Goal: Task Accomplishment & Management: Use online tool/utility

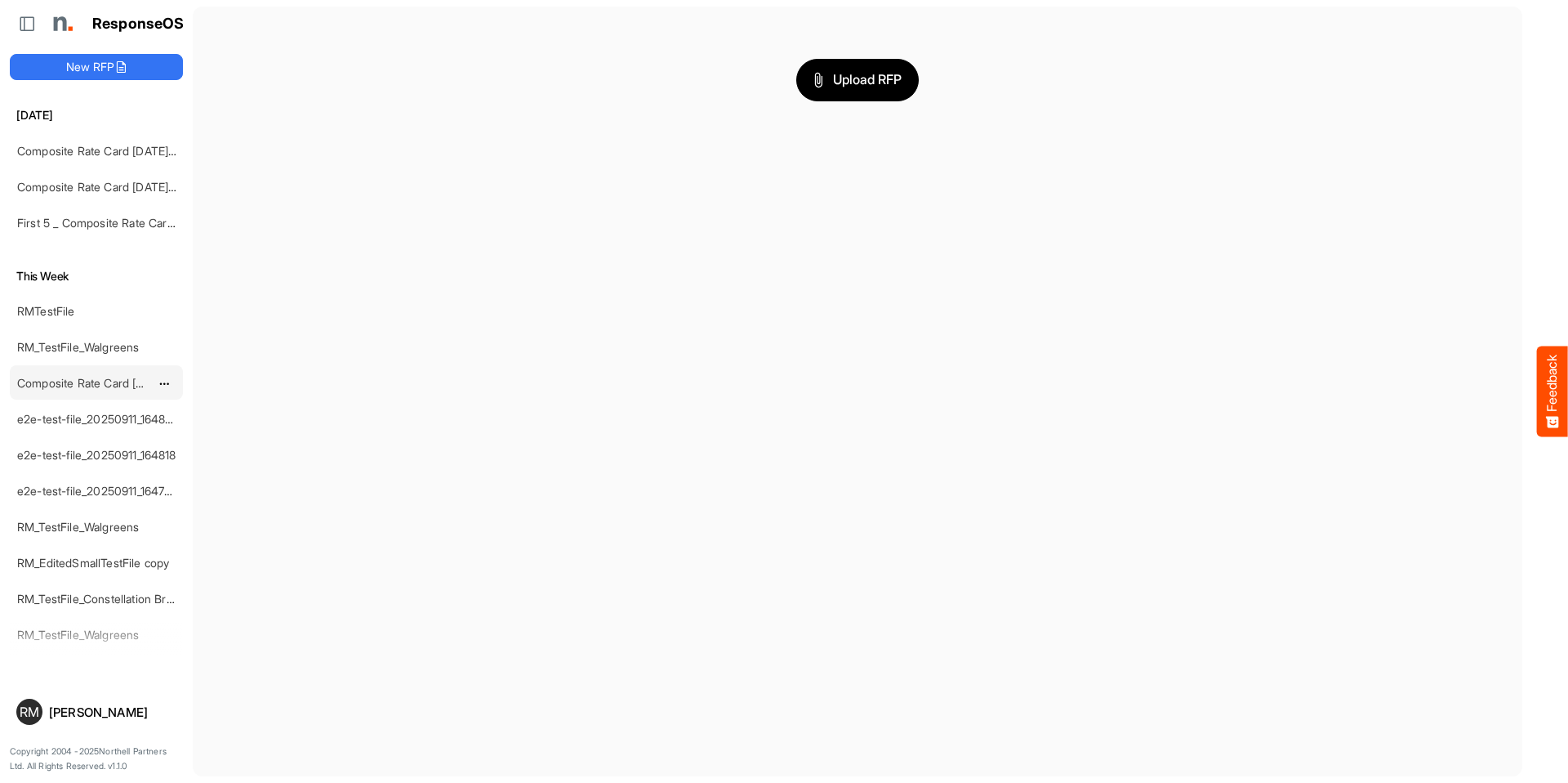
click at [96, 382] on link "Composite Rate Card [DATE]" at bounding box center [92, 382] width 151 height 14
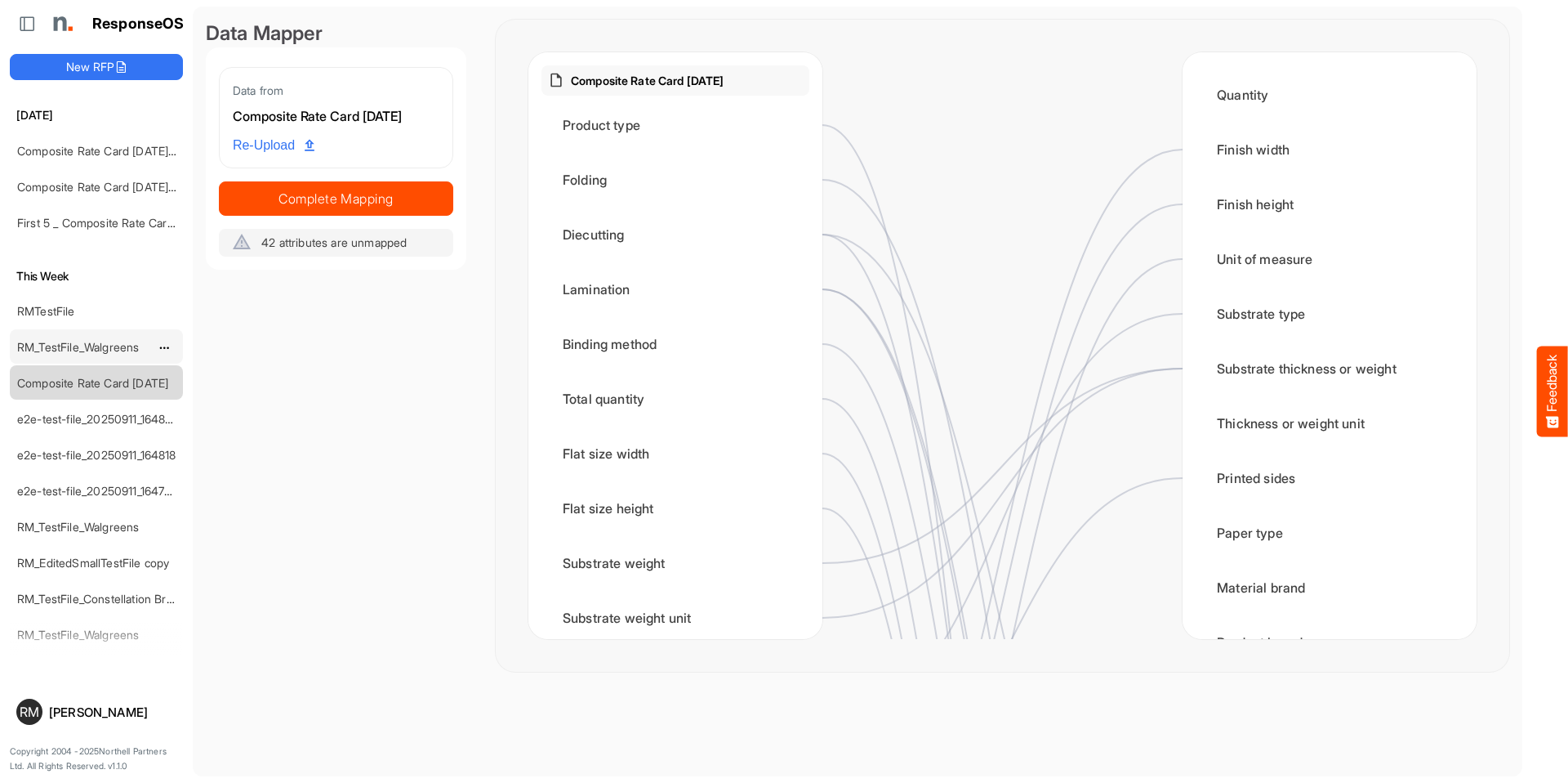
click at [109, 356] on div "RM_TestFile_Walgreens" at bounding box center [83, 347] width 145 height 33
click at [103, 347] on link "RM_TestFile_Walgreens" at bounding box center [78, 347] width 122 height 14
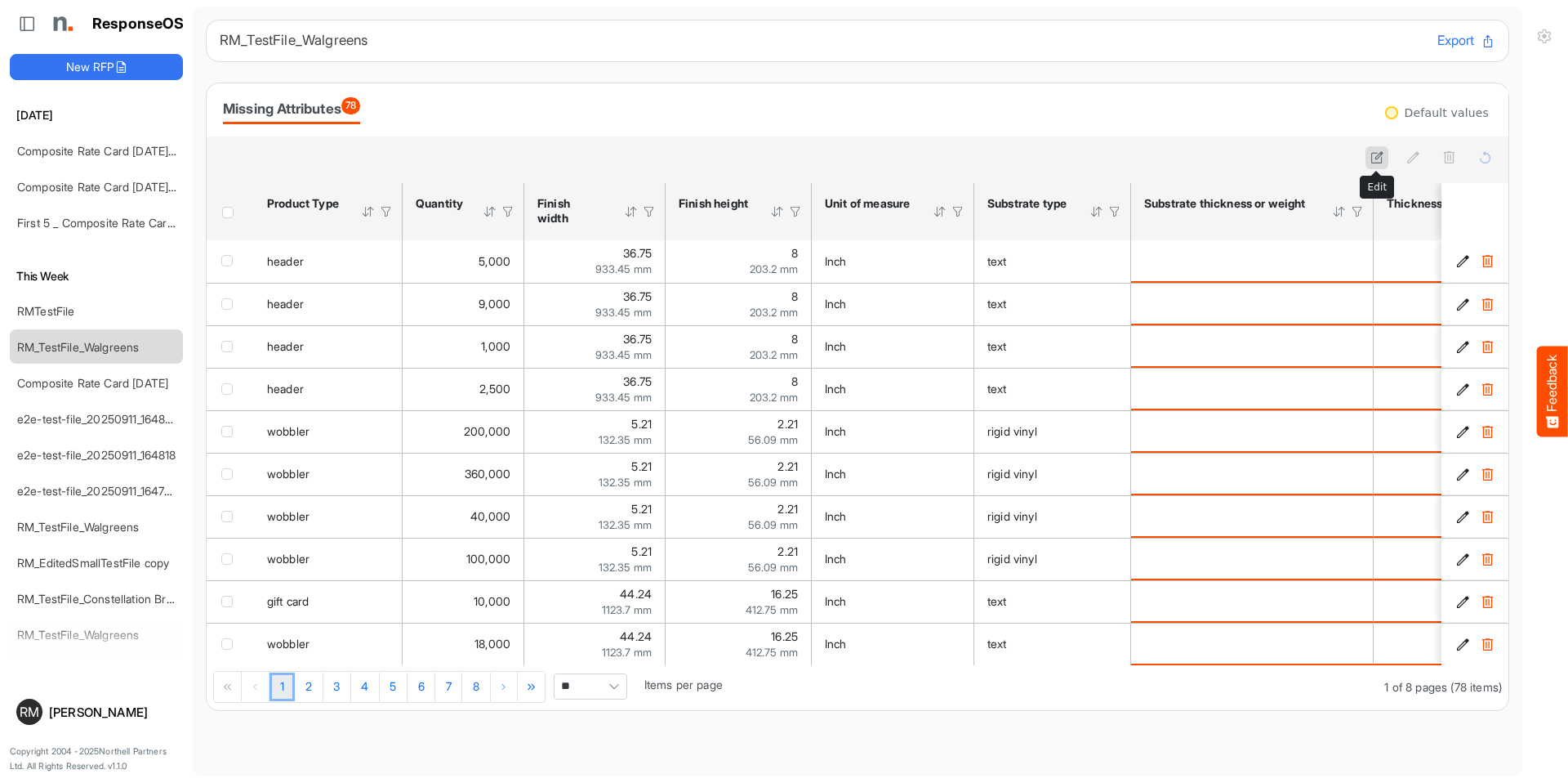
click at [1371, 158] on icon at bounding box center [1377, 156] width 14 height 14
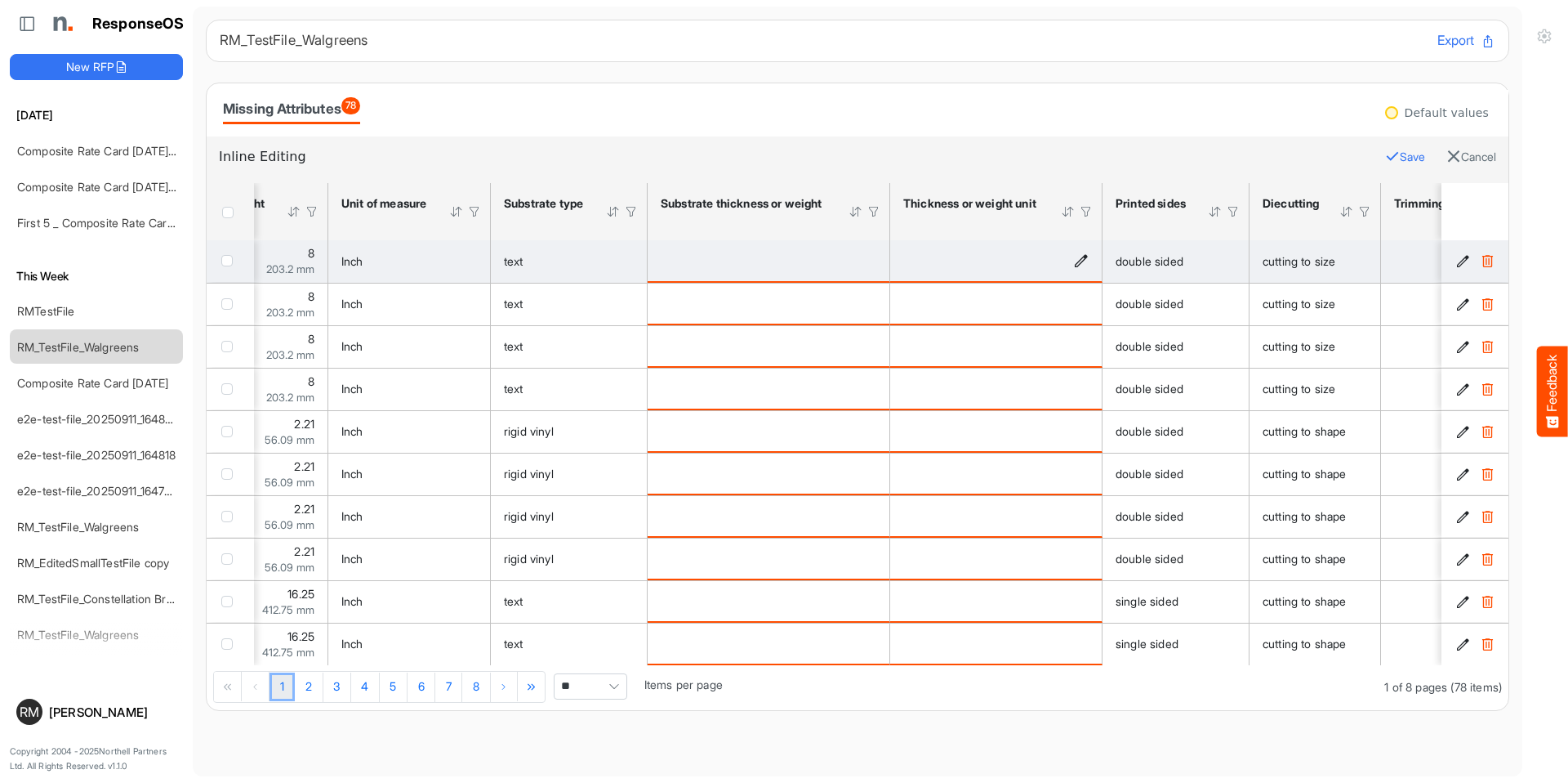
scroll to position [0, 599]
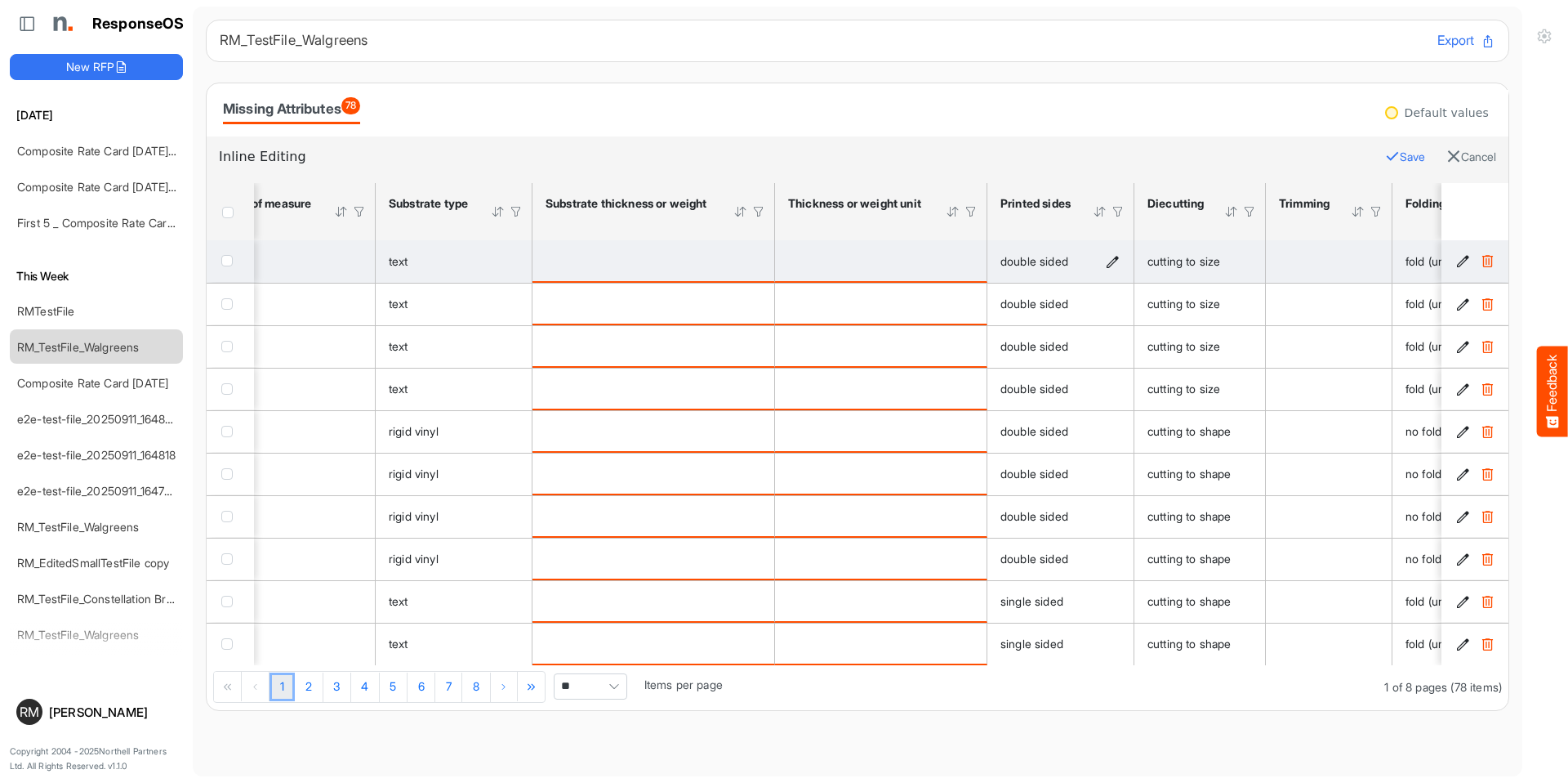
click at [1113, 262] on icon "double sided is template cell Column Header httpsnorthellcomontologiesmapping-r…" at bounding box center [1113, 261] width 14 height 14
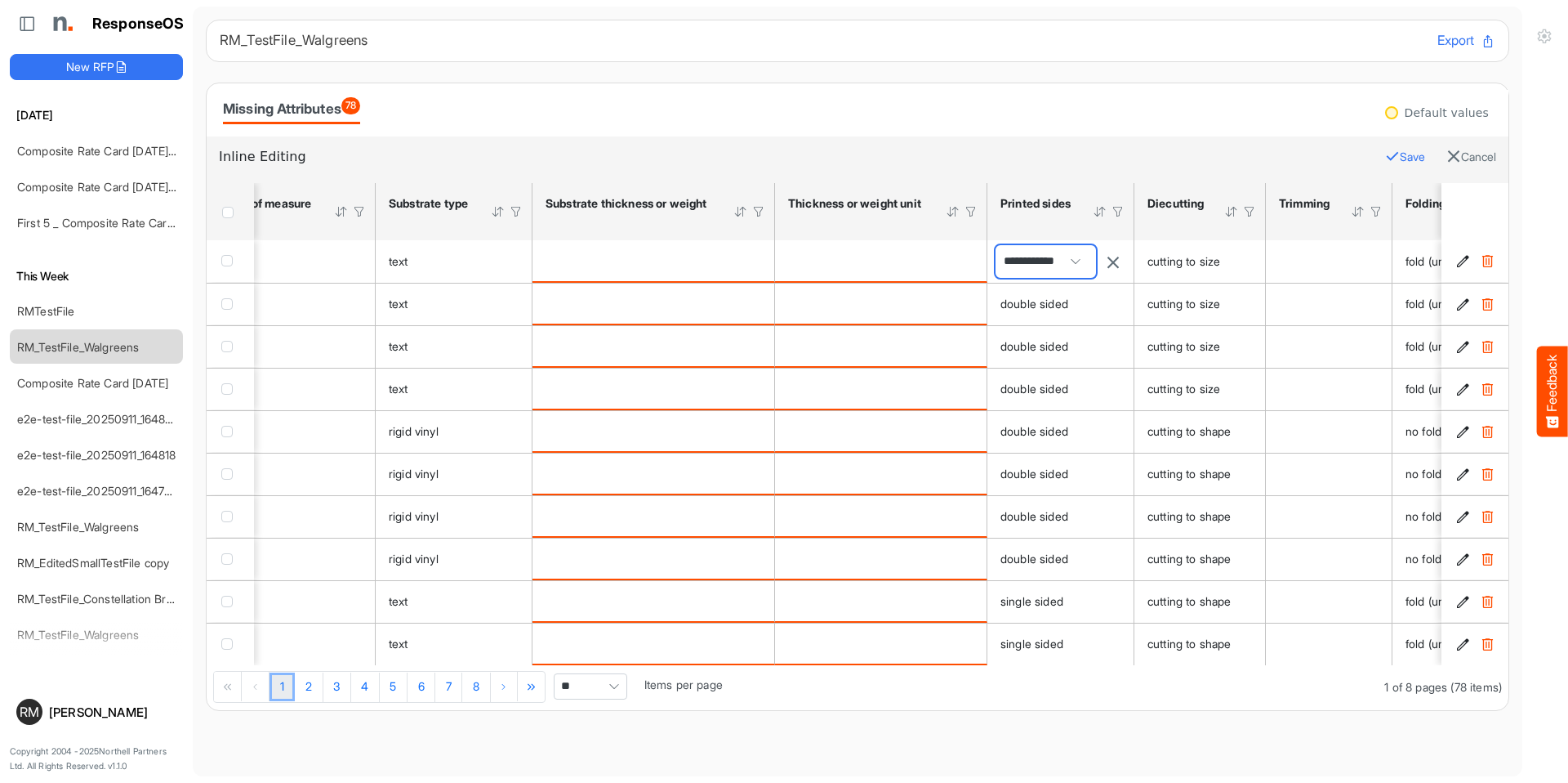
click at [1077, 262] on span "**********" at bounding box center [1046, 262] width 101 height 33
click at [1159, 263] on span "cutting to size" at bounding box center [1184, 261] width 73 height 14
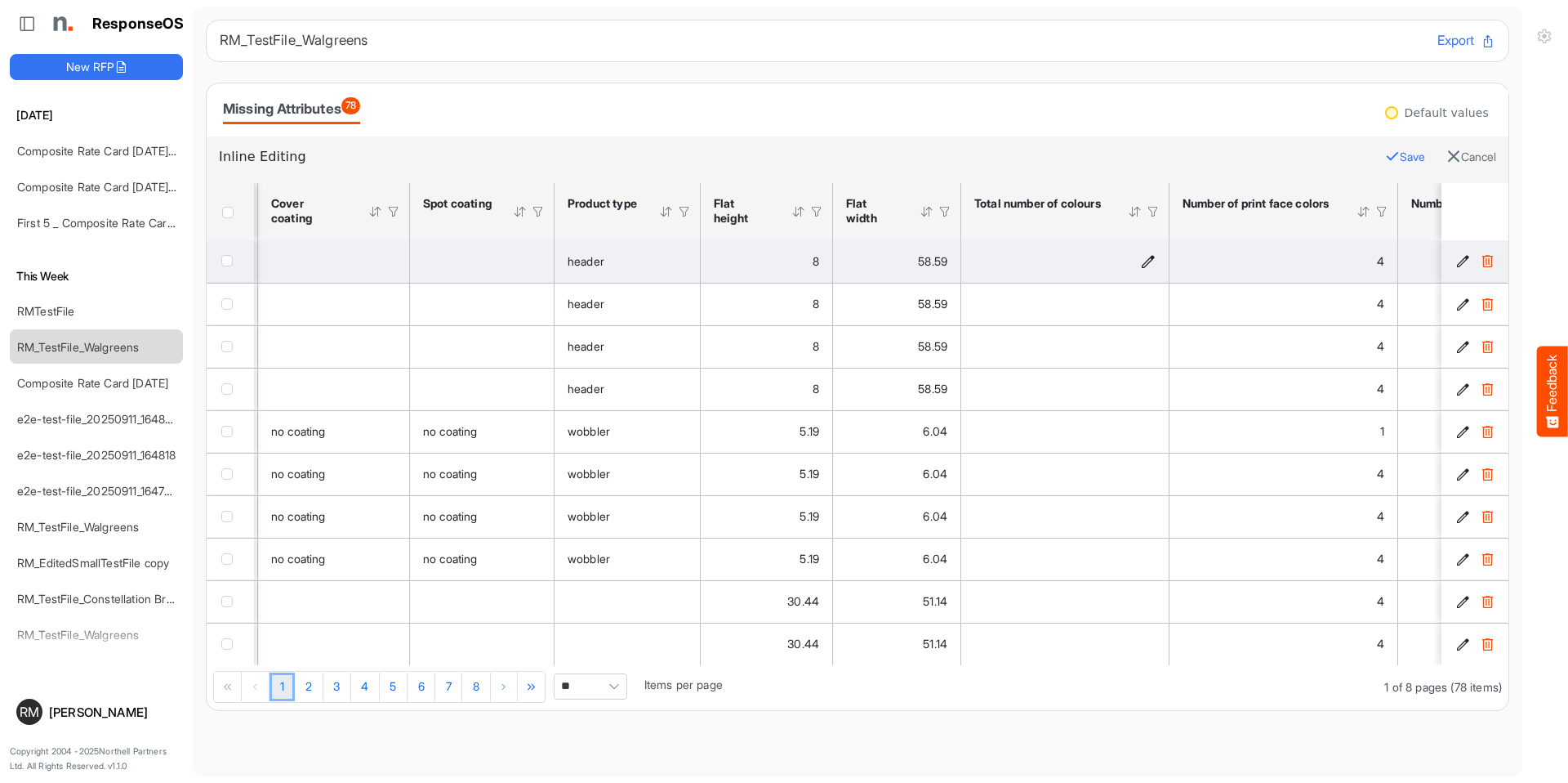
scroll to position [0, 2040]
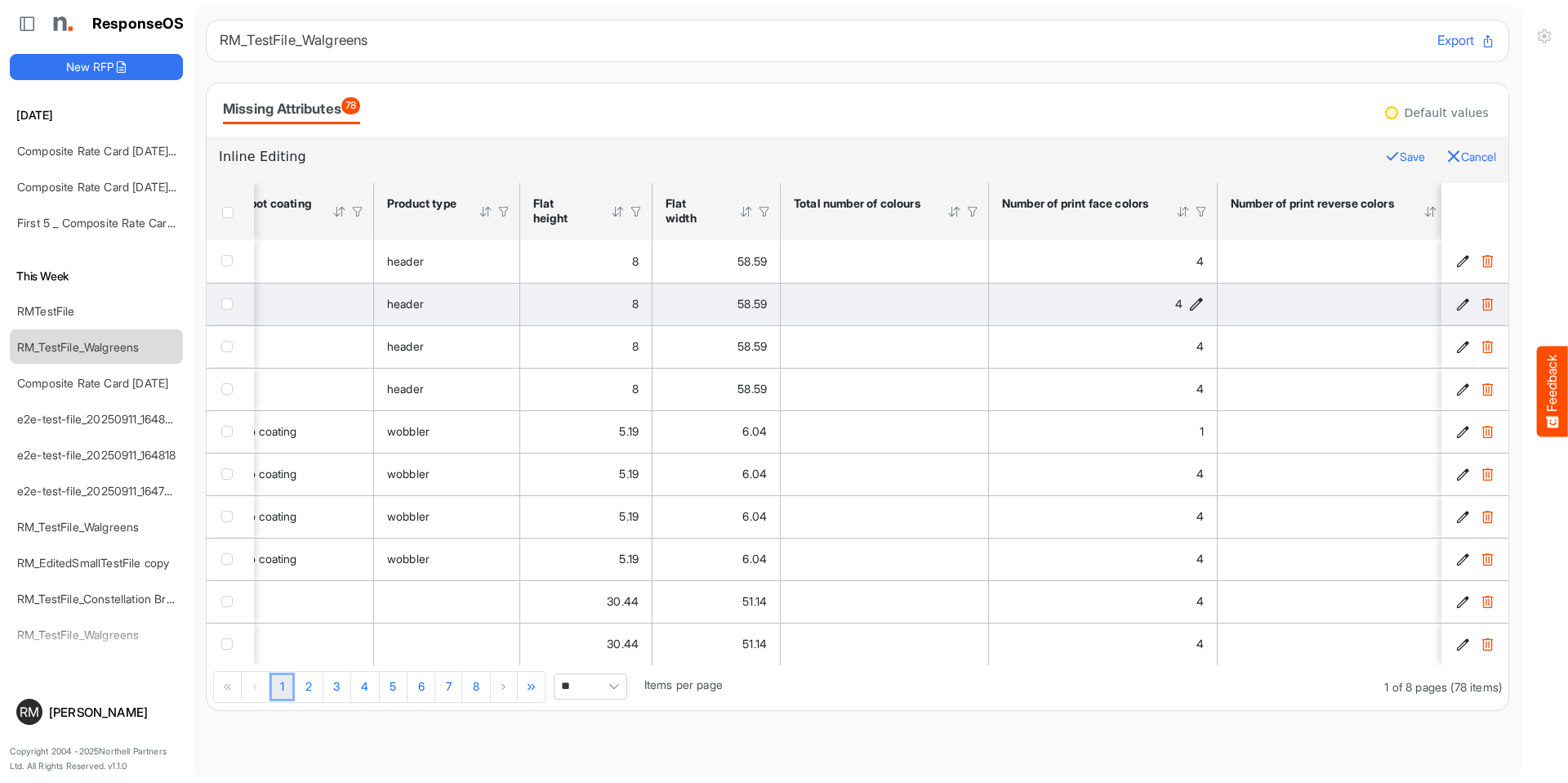
drag, startPoint x: 1450, startPoint y: 152, endPoint x: 1114, endPoint y: 287, distance: 362.1
click at [1450, 152] on icon "button" at bounding box center [1454, 156] width 15 height 15
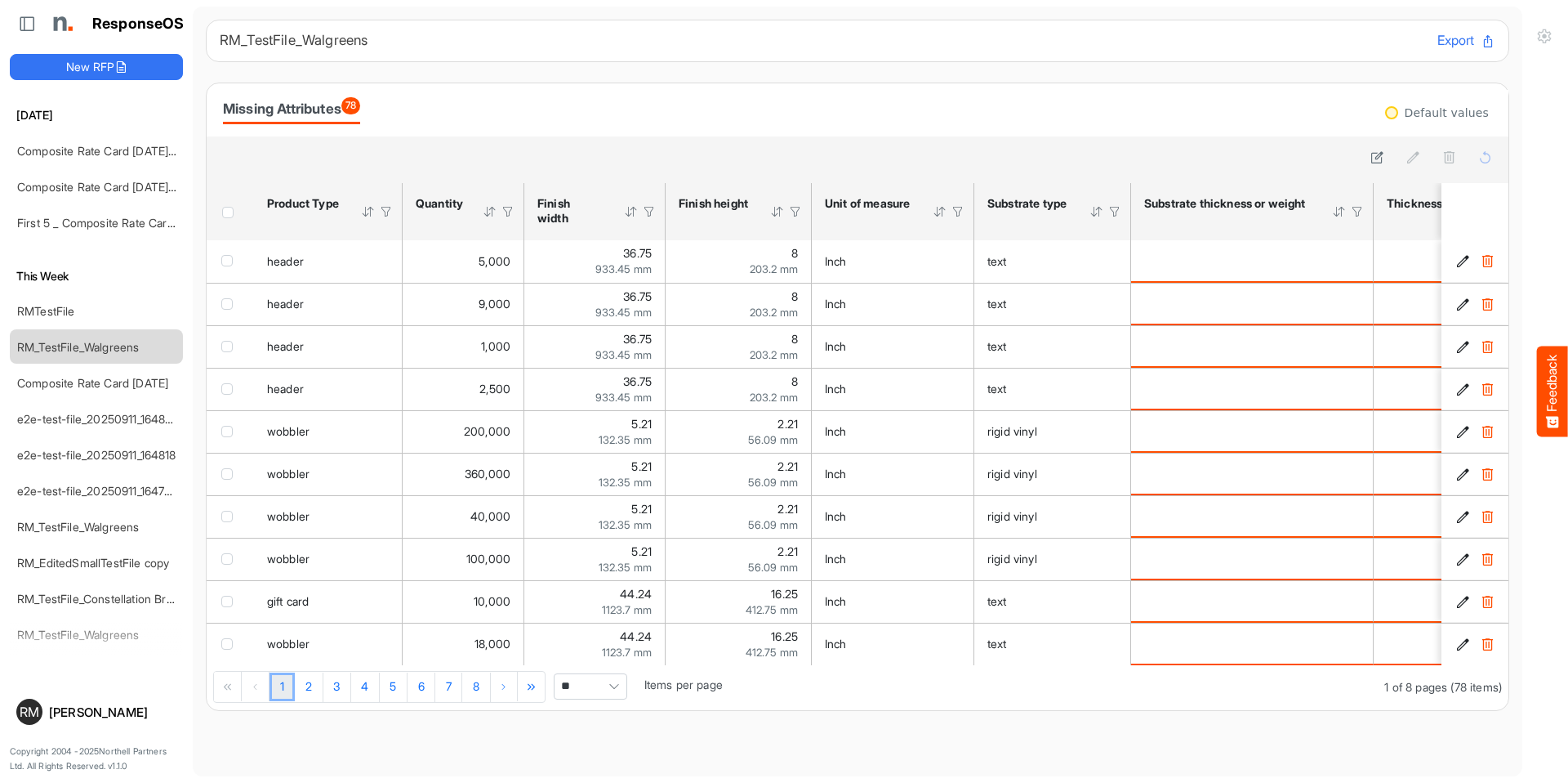
click at [424, 145] on div at bounding box center [858, 159] width 1302 height 47
